Goal: Task Accomplishment & Management: Complete application form

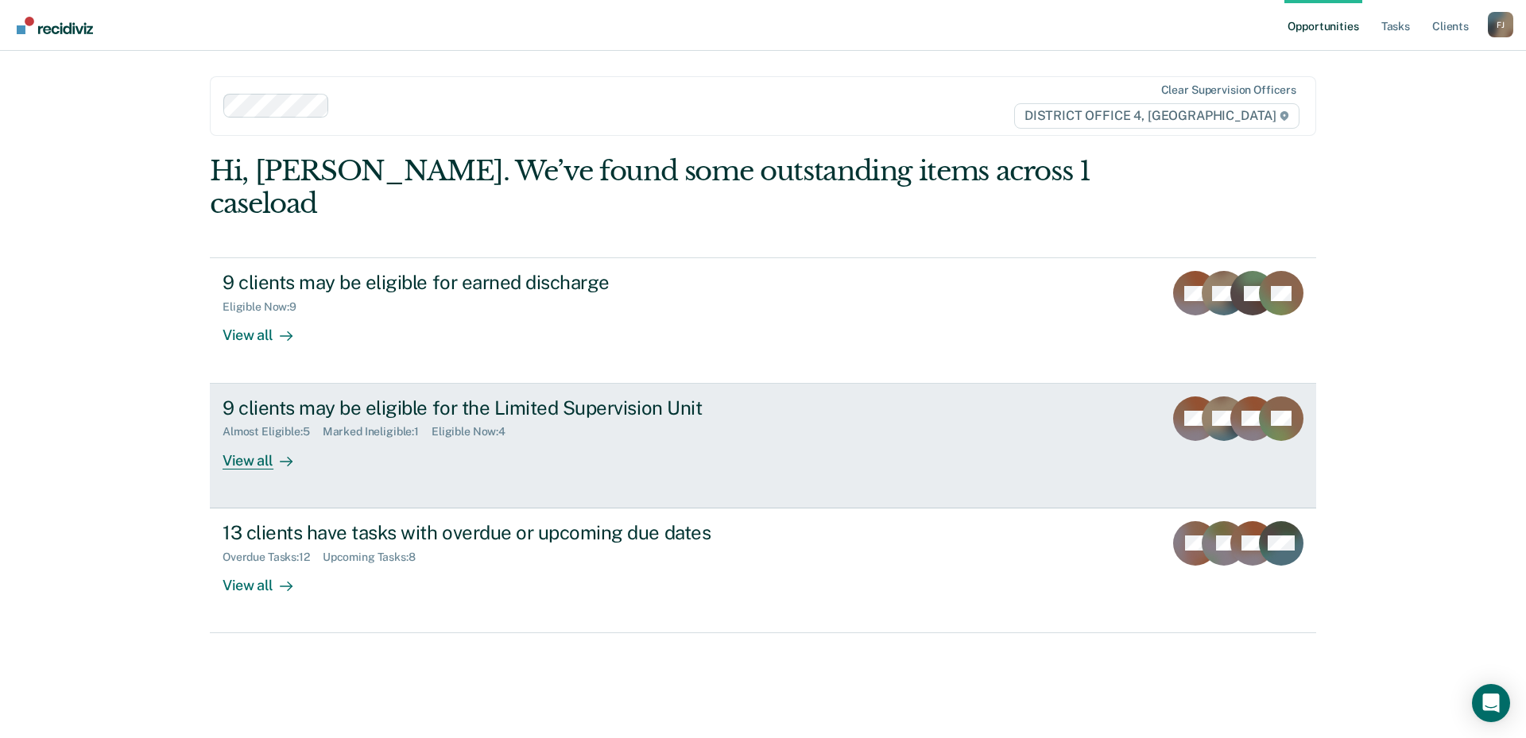
click at [659, 419] on div "Almost Eligible : 5 Marked Ineligible : 1 Eligible Now : 4" at bounding box center [501, 429] width 558 height 20
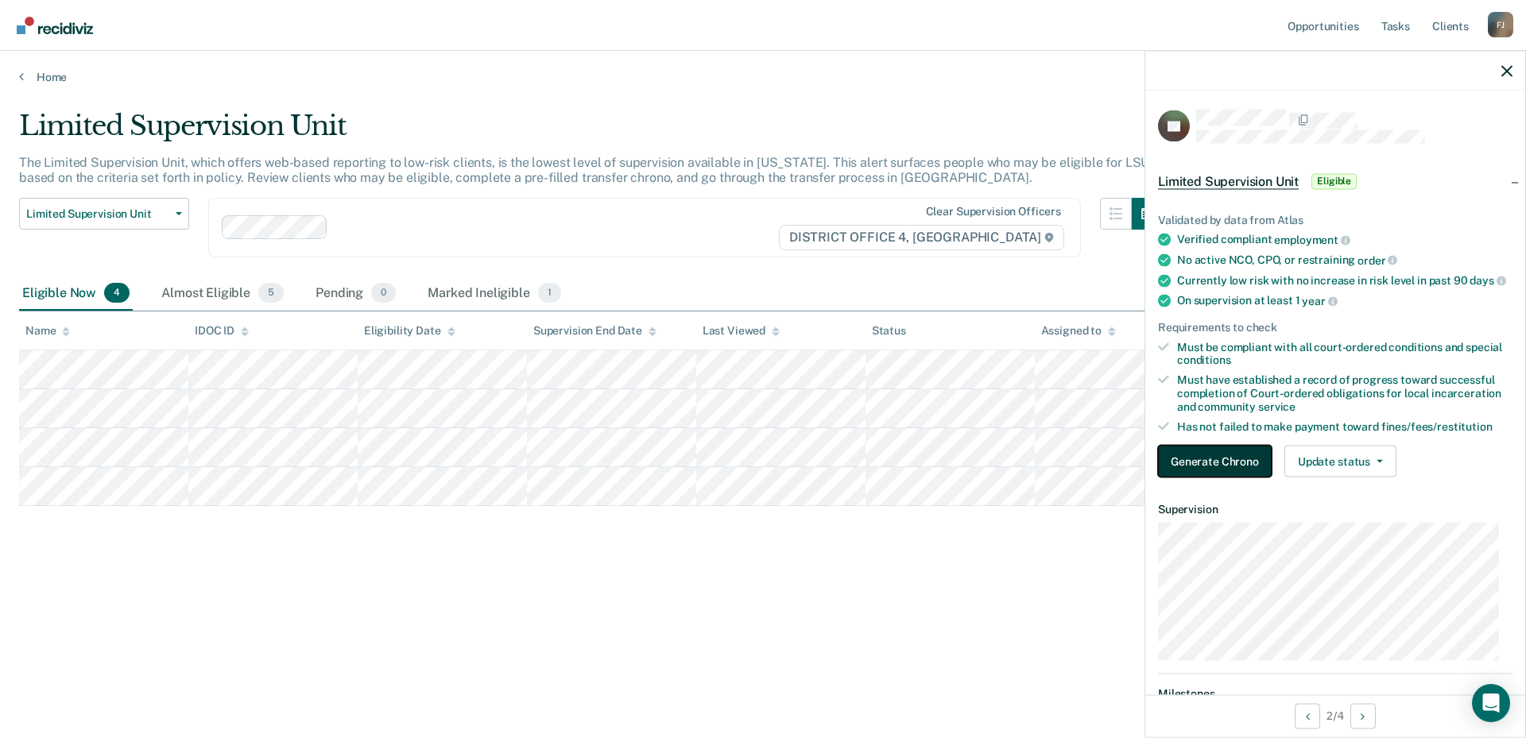
click at [1255, 475] on button "Generate Chrono" at bounding box center [1215, 462] width 114 height 32
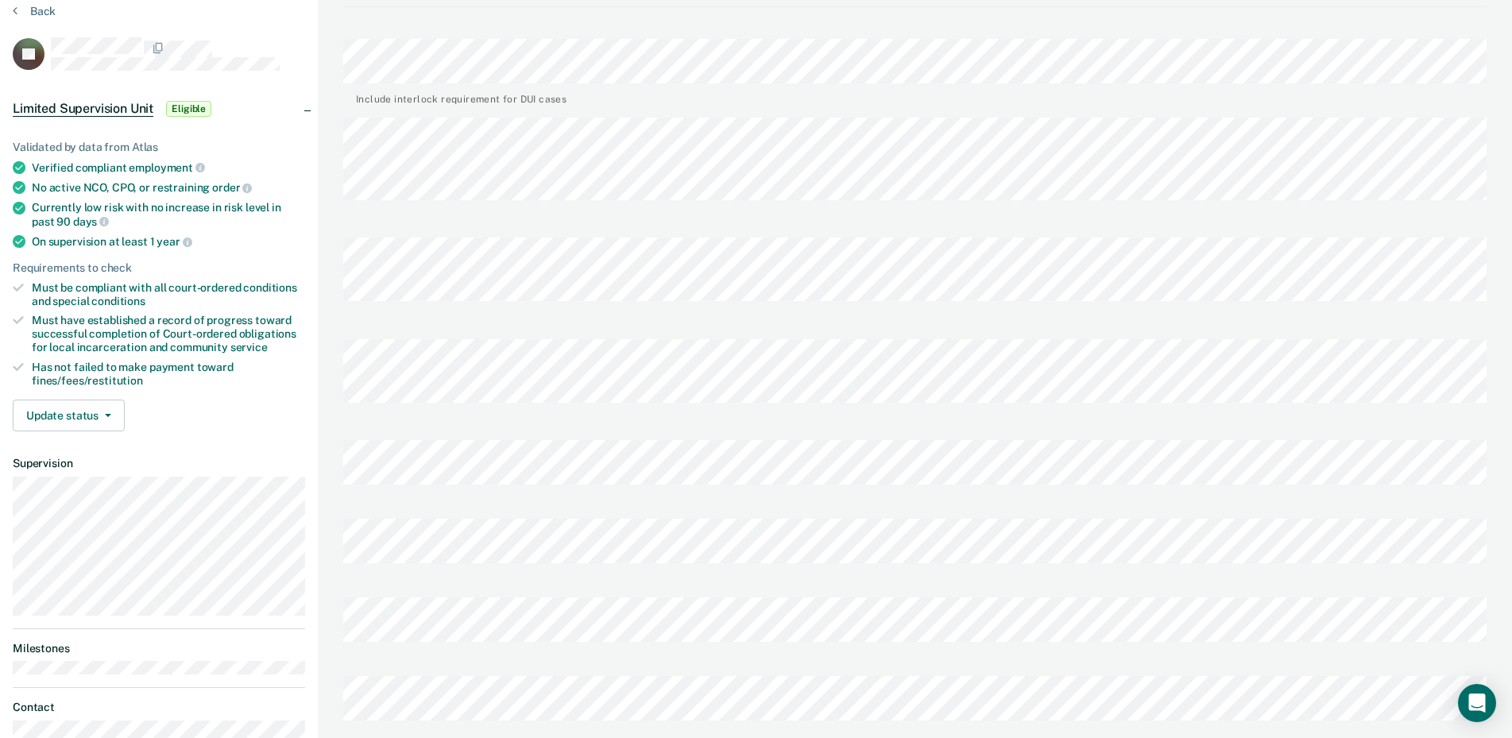
scroll to position [79, 0]
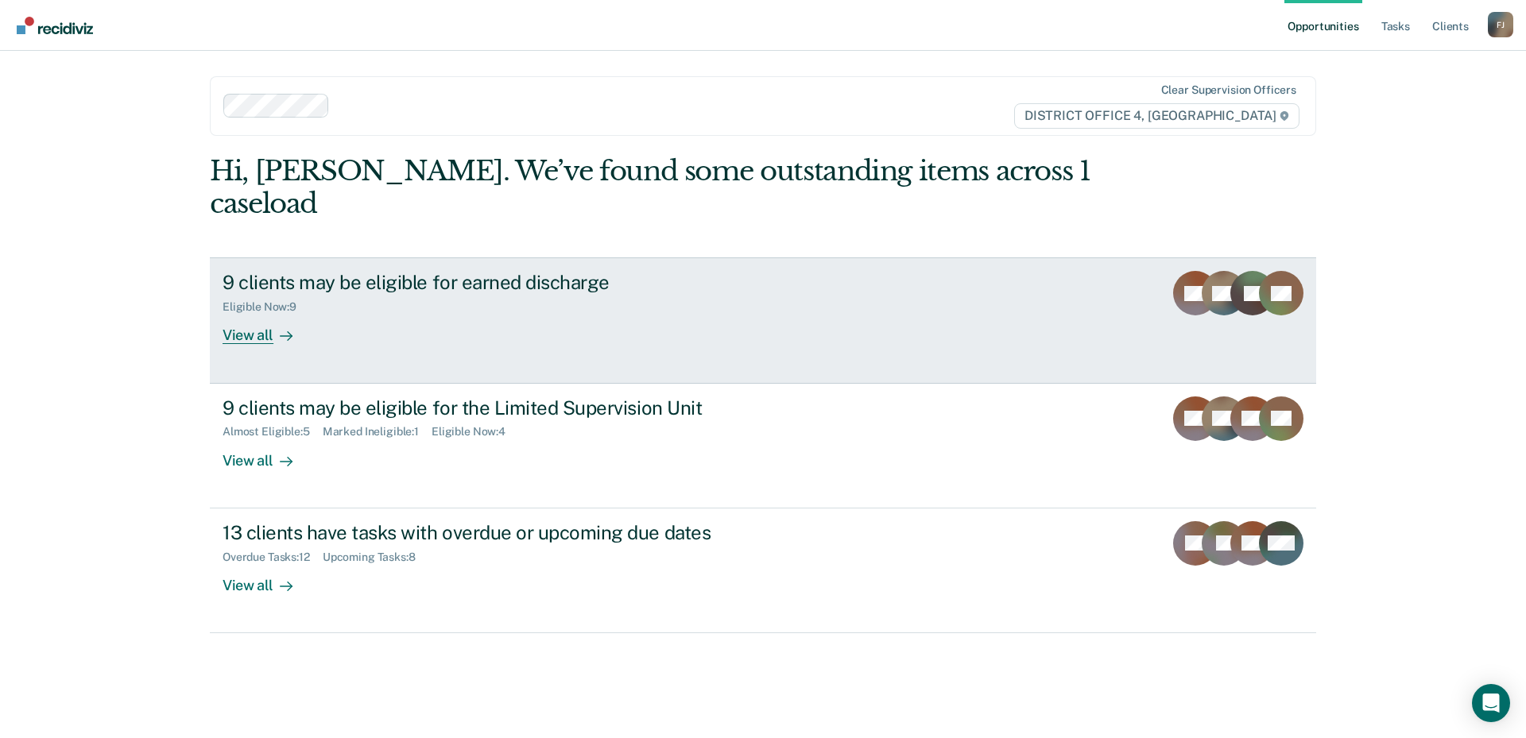
click at [481, 284] on div "9 clients may be eligible for earned discharge Eligible Now : 9 View all" at bounding box center [520, 307] width 596 height 73
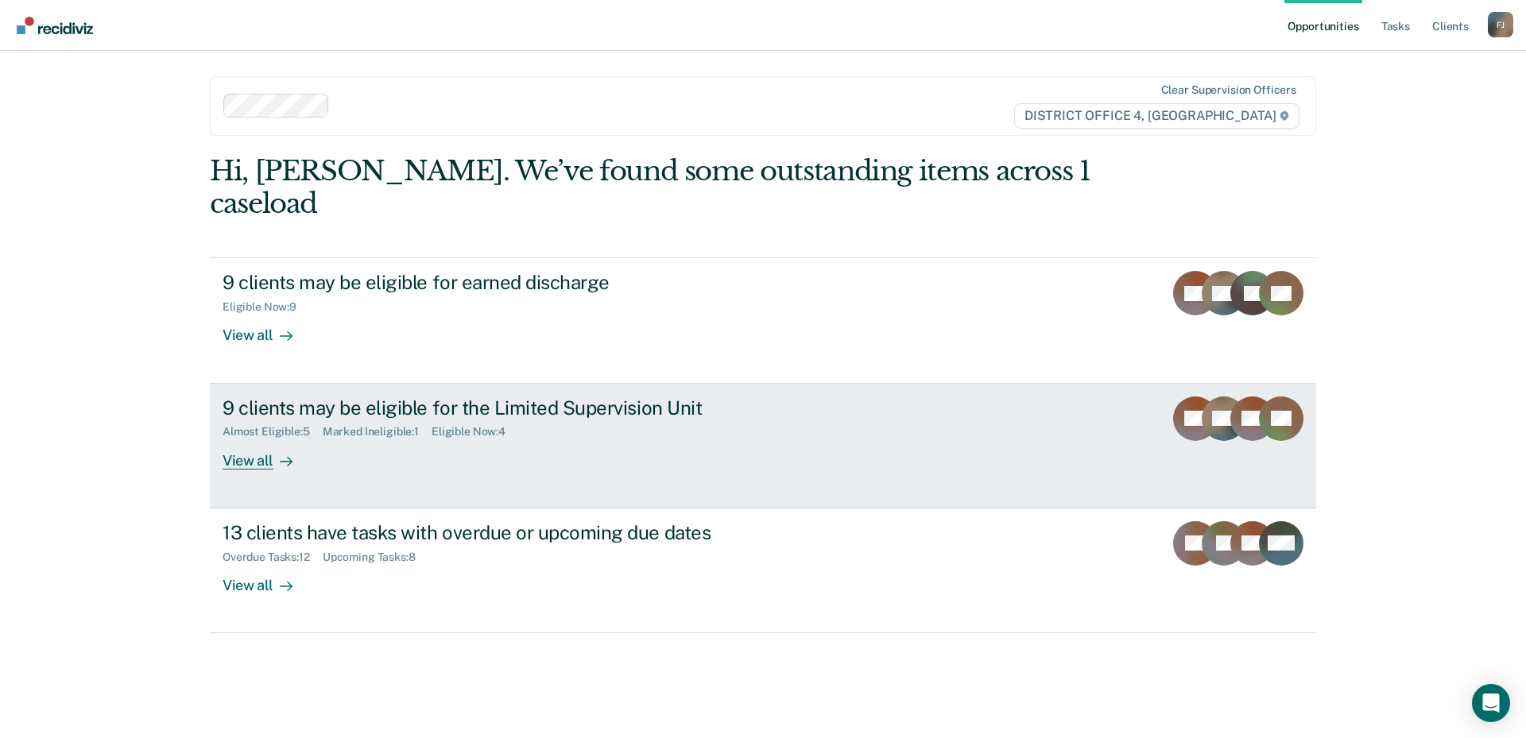
click at [470, 425] on div "Eligible Now : 4" at bounding box center [474, 432] width 87 height 14
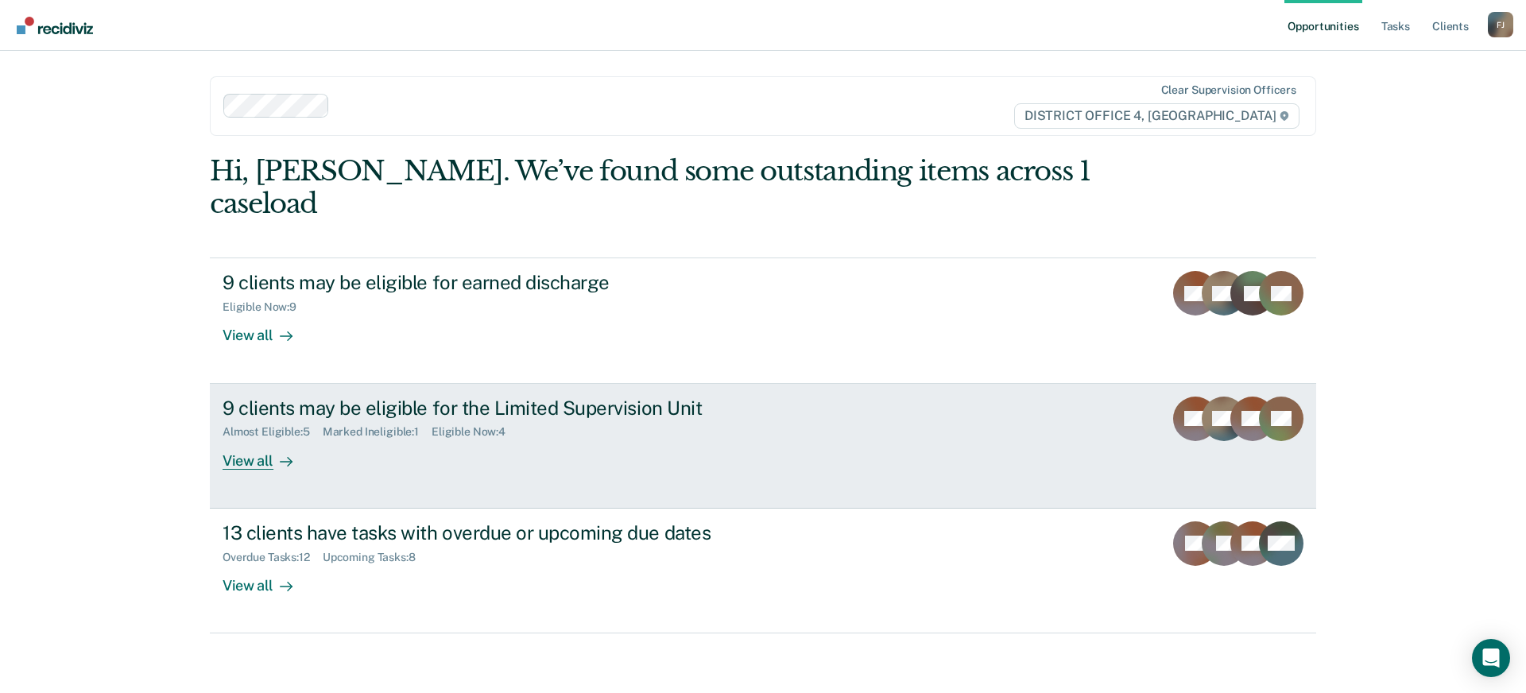
click at [373, 422] on div "9 clients may be eligible for the Limited Supervision Unit Almost Eligible : 5 …" at bounding box center [520, 432] width 596 height 73
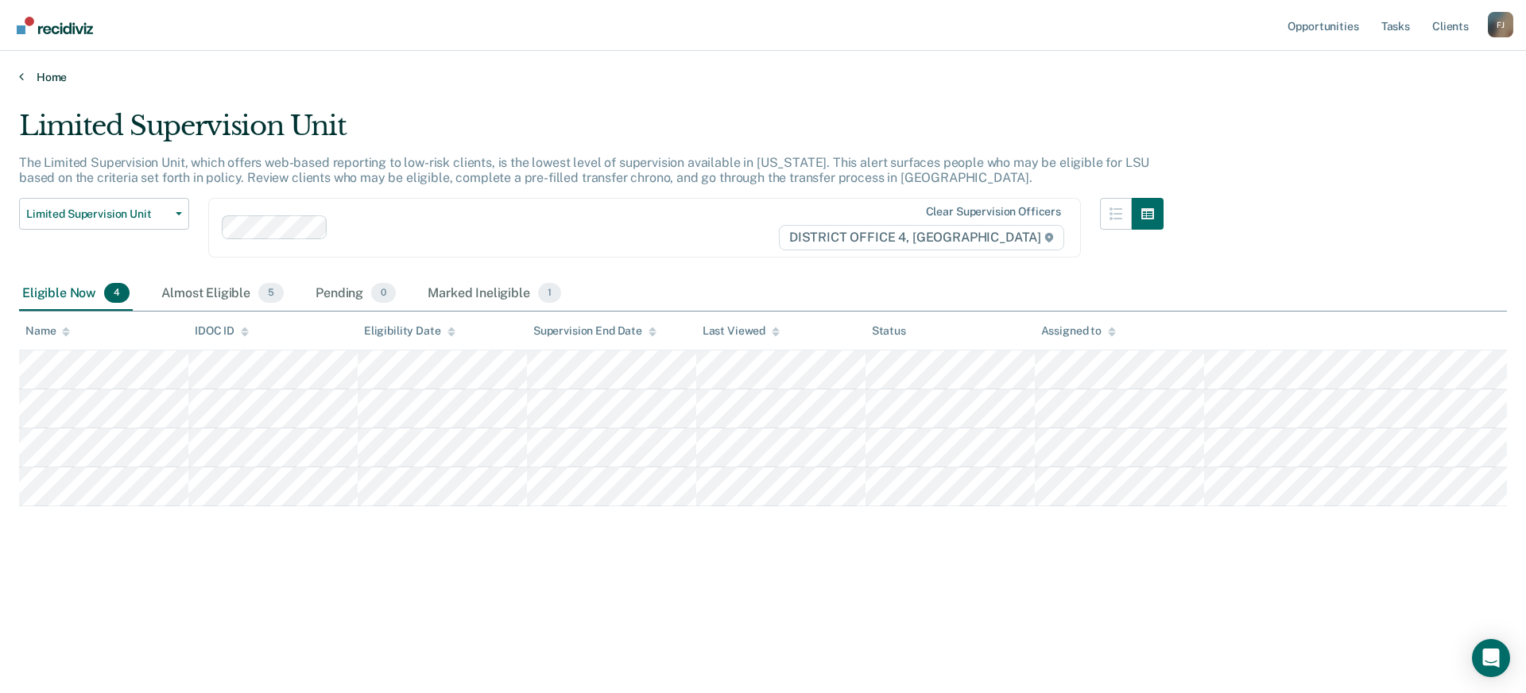
click at [47, 77] on link "Home" at bounding box center [762, 77] width 1487 height 14
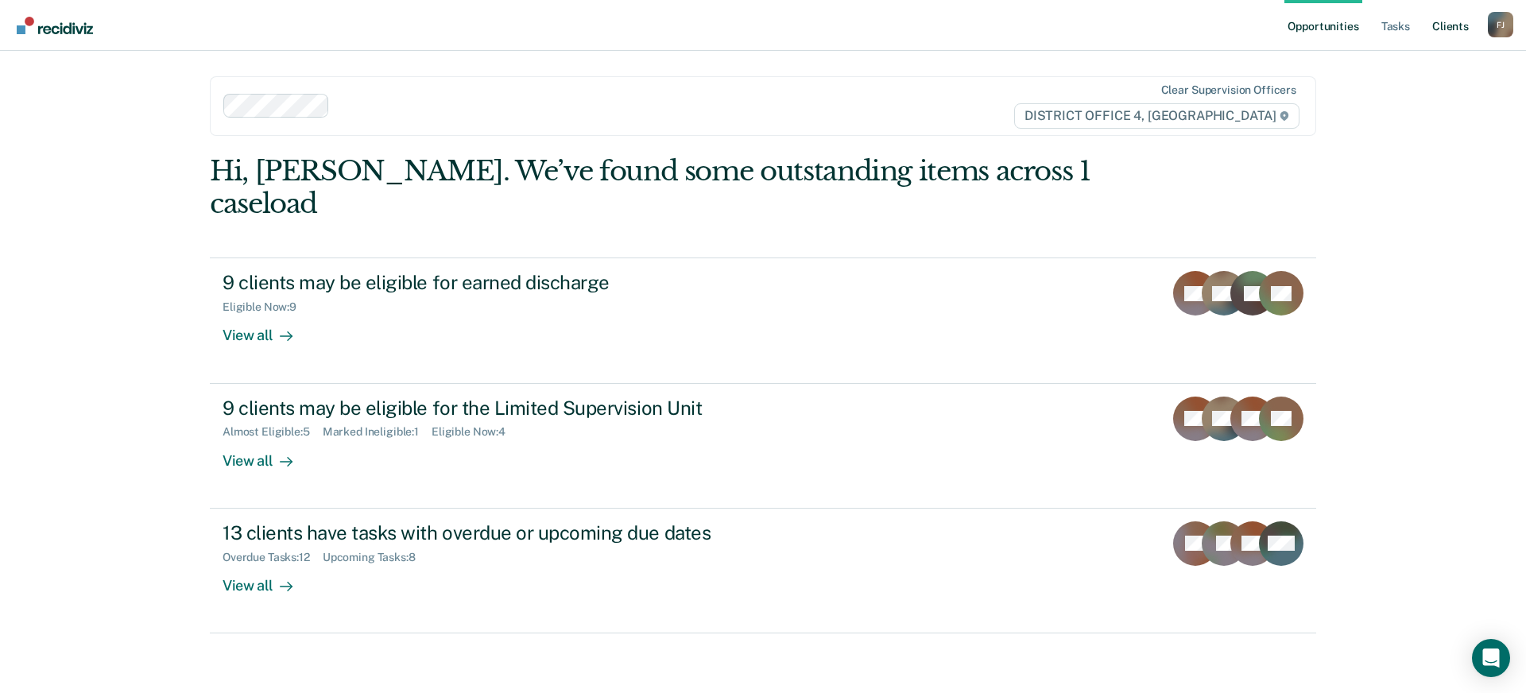
click at [1459, 41] on link "Client s" at bounding box center [1450, 25] width 43 height 51
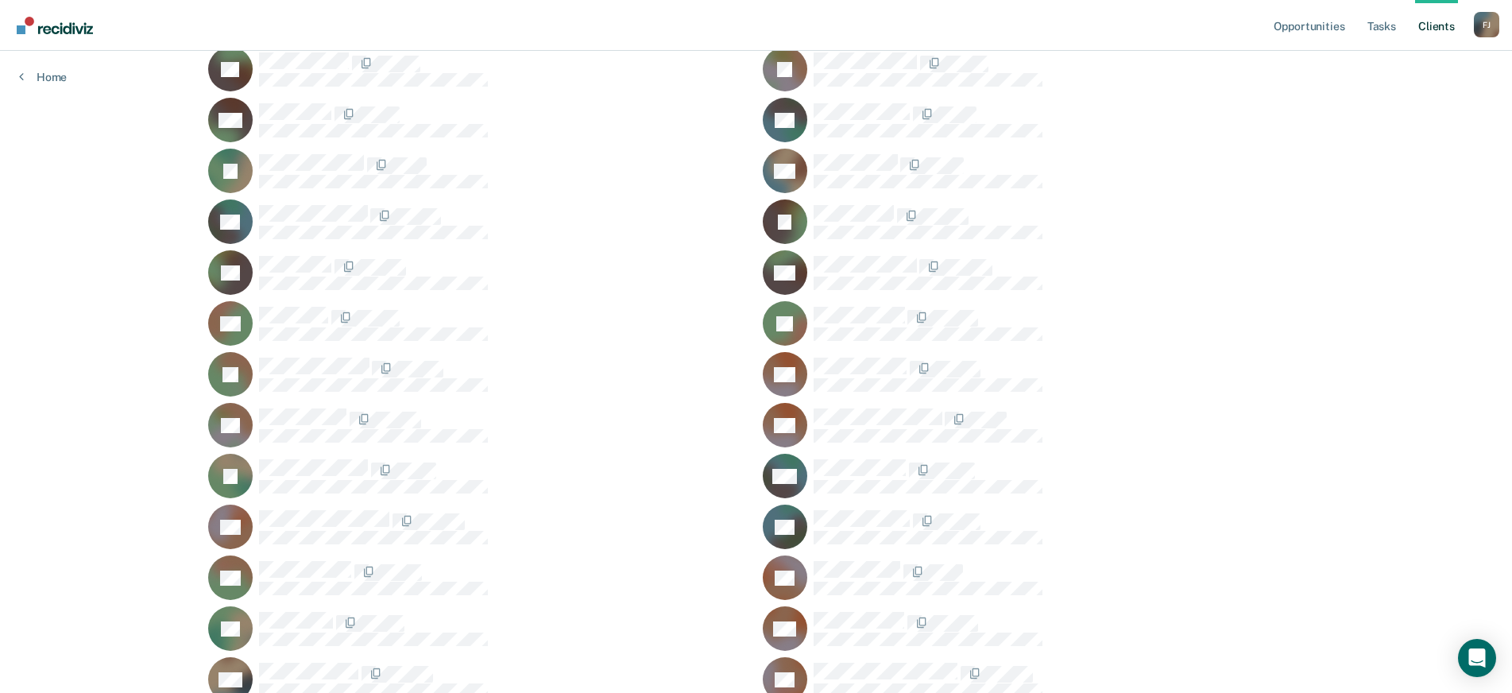
scroll to position [284, 0]
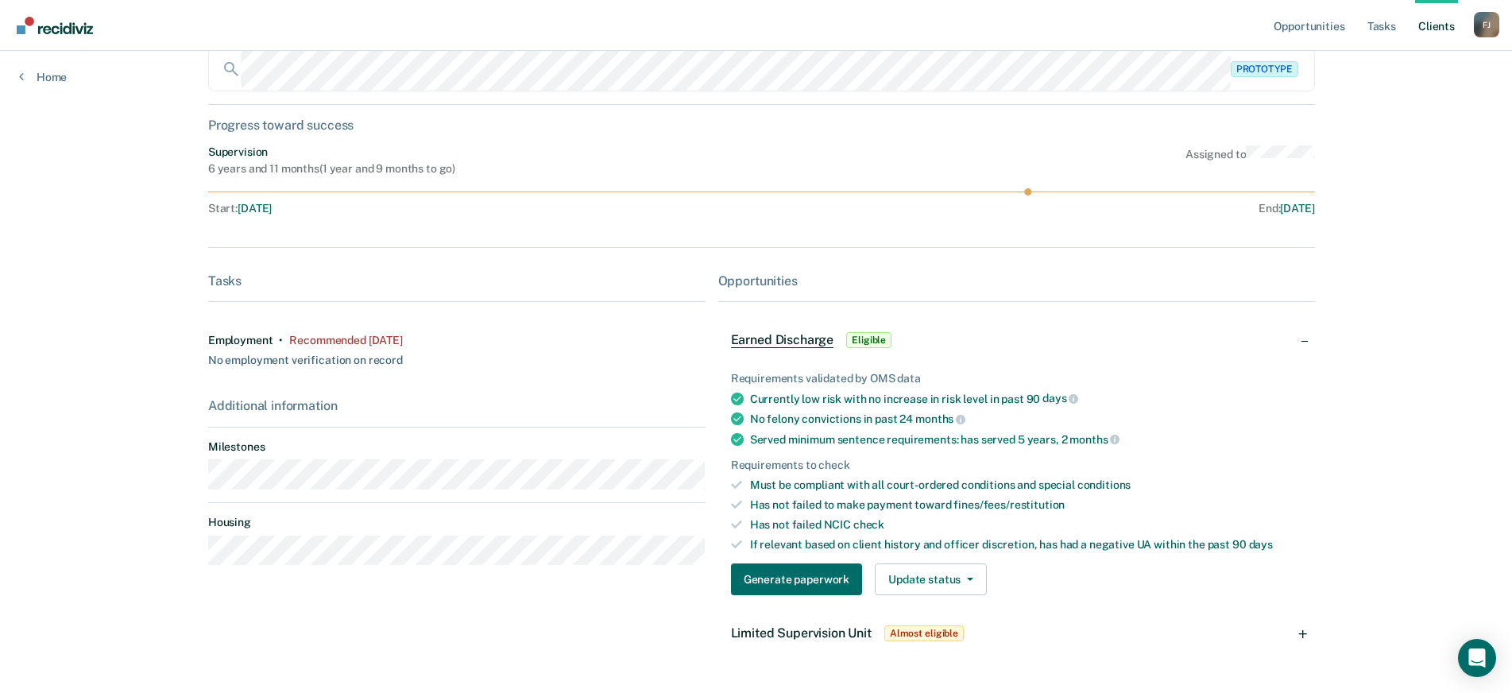
scroll to position [156, 0]
